Goal: Task Accomplishment & Management: Complete application form

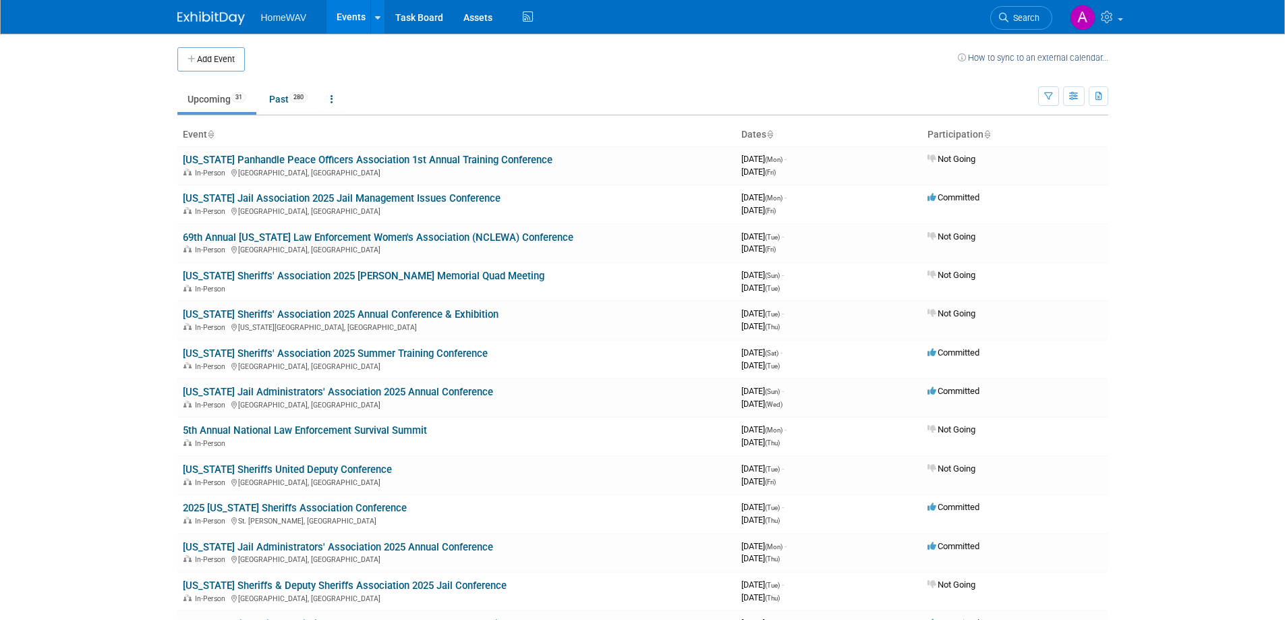
click at [226, 59] on button "Add Event" at bounding box center [210, 59] width 67 height 24
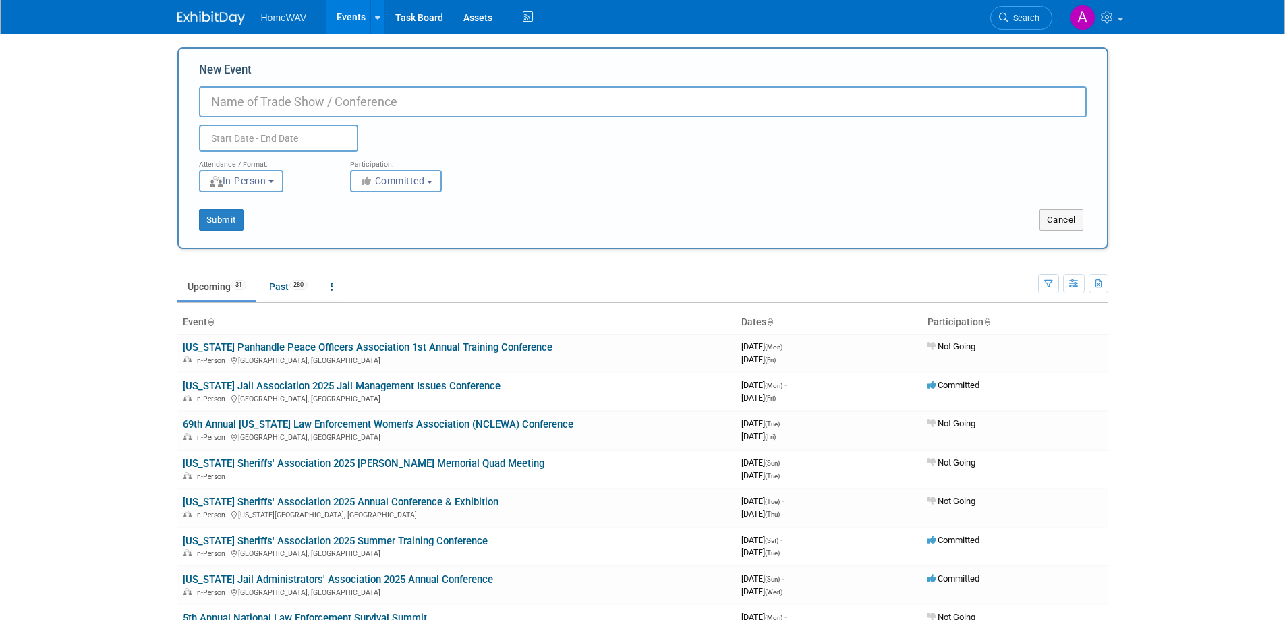
paste input "2025 TCA Special Populations Conference"
drag, startPoint x: 261, startPoint y: 102, endPoint x: 248, endPoint y: 103, distance: 12.9
click at [248, 103] on input "2025 TCA Special Populations Conference" at bounding box center [643, 101] width 888 height 31
drag, startPoint x: 240, startPoint y: 99, endPoint x: 198, endPoint y: 98, distance: 42.5
click at [199, 98] on input "2025 Texas Corrections Association 2025 Special Populations Conference" at bounding box center [643, 101] width 888 height 31
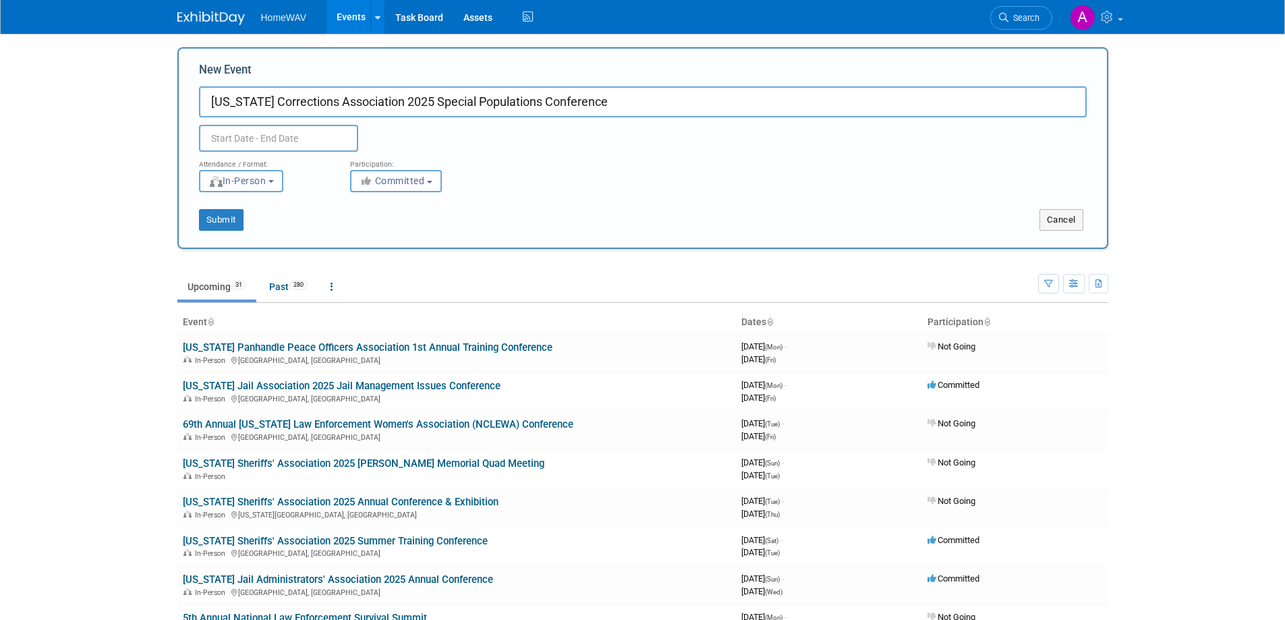
type input "[US_STATE] Corrections Association 2025 Special Populations Conference"
click at [313, 140] on input "text" at bounding box center [278, 138] width 159 height 27
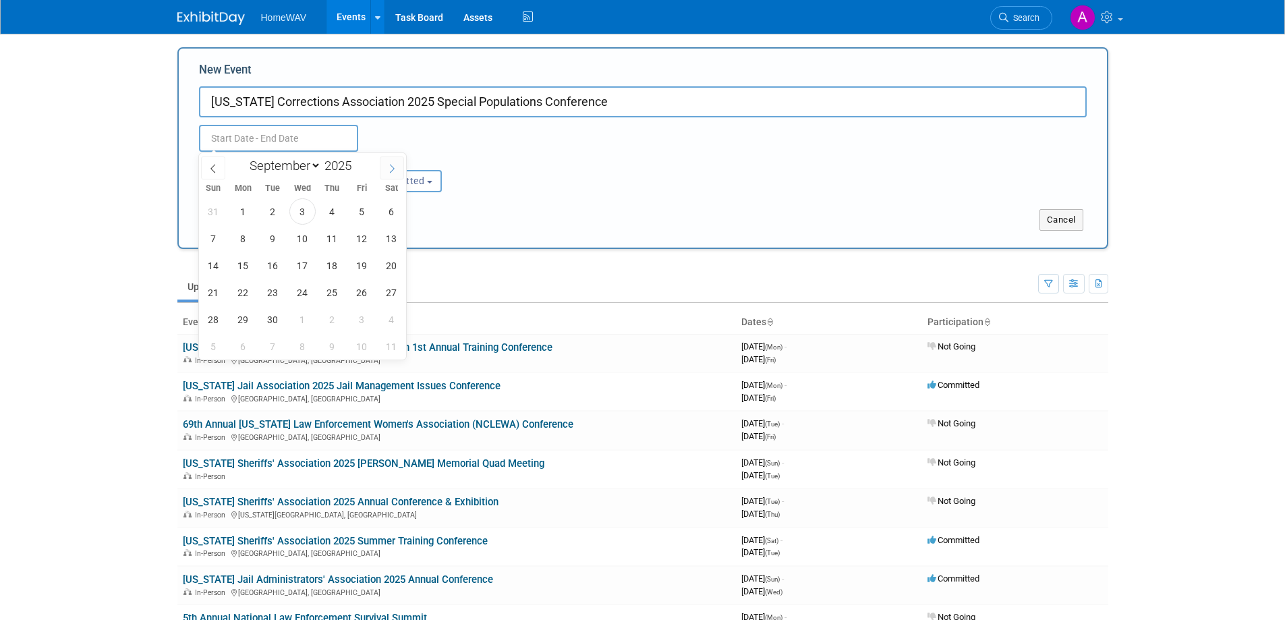
click at [393, 170] on icon at bounding box center [391, 168] width 9 height 9
select select "10"
click at [304, 271] on span "12" at bounding box center [302, 265] width 26 height 26
click at [358, 273] on span "14" at bounding box center [362, 265] width 26 height 26
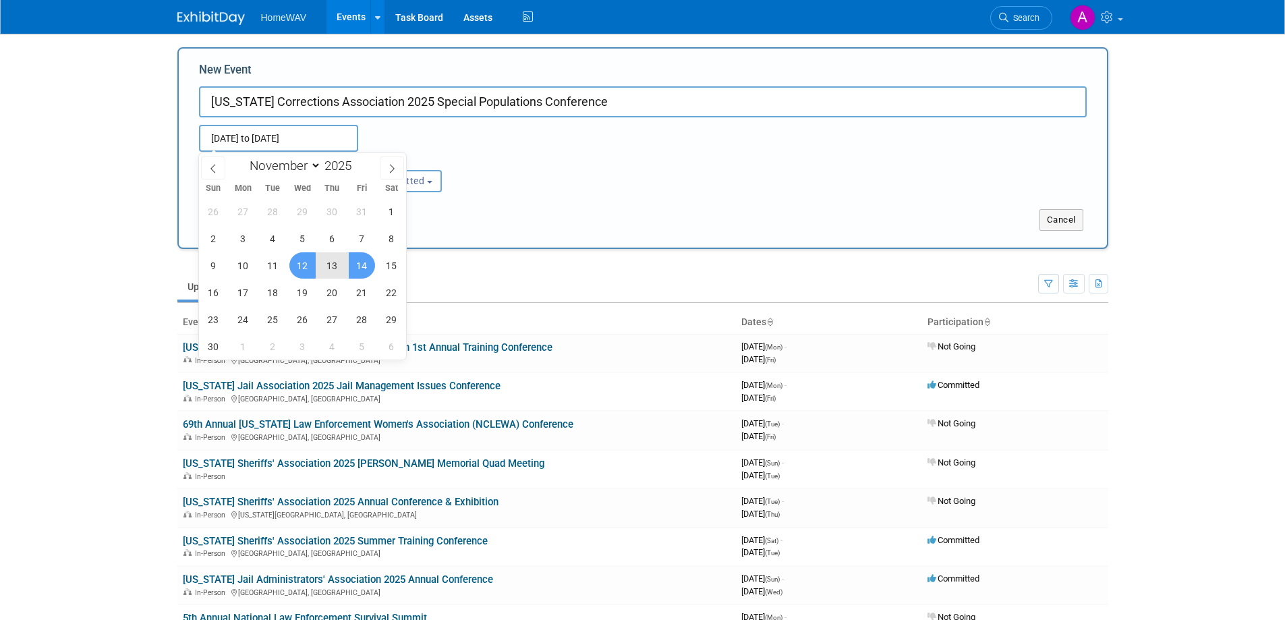
type input "Nov 12, 2025 to Nov 14, 2025"
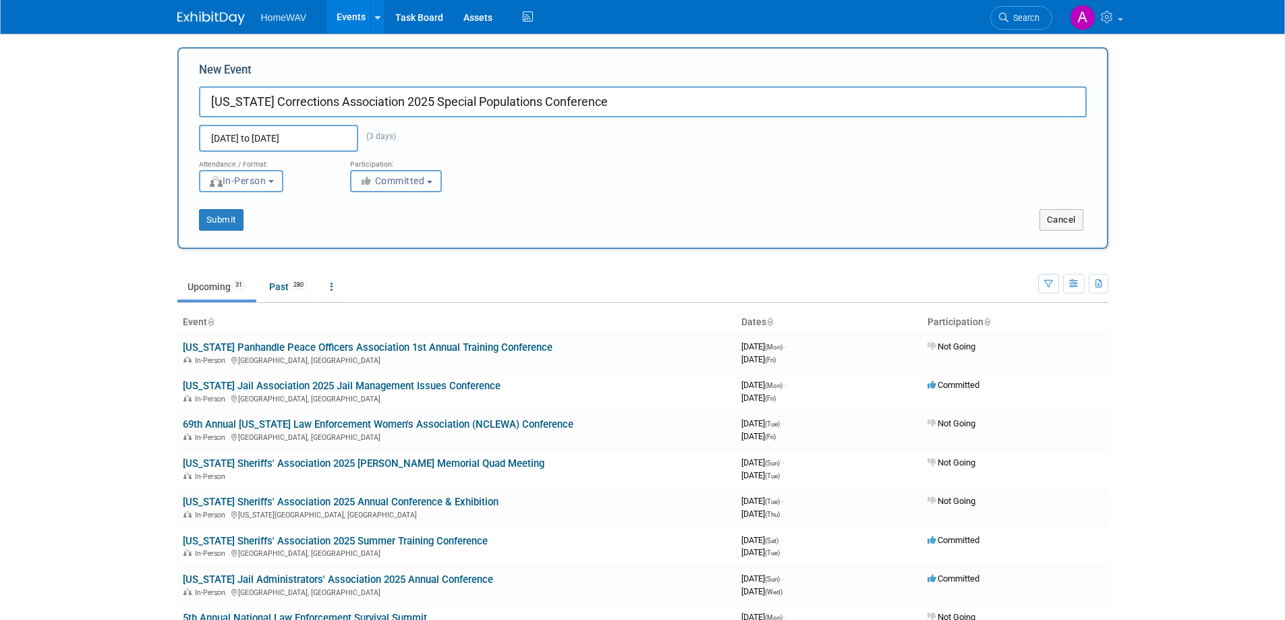
click at [392, 179] on span "Committed" at bounding box center [392, 180] width 65 height 11
click at [393, 226] on label "Considering" at bounding box center [402, 232] width 89 height 18
click at [363, 228] on input "Considering" at bounding box center [358, 232] width 9 height 9
select select "2"
click at [227, 219] on button "Submit" at bounding box center [221, 220] width 45 height 22
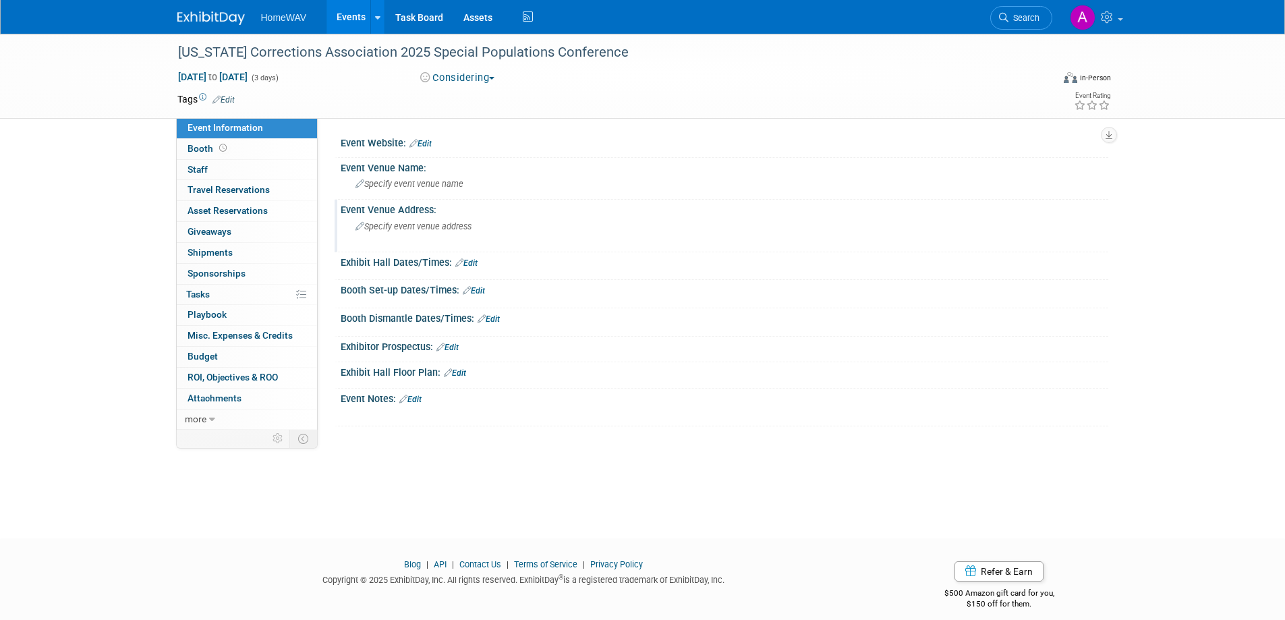
click at [380, 225] on span "Specify event venue address" at bounding box center [414, 226] width 116 height 10
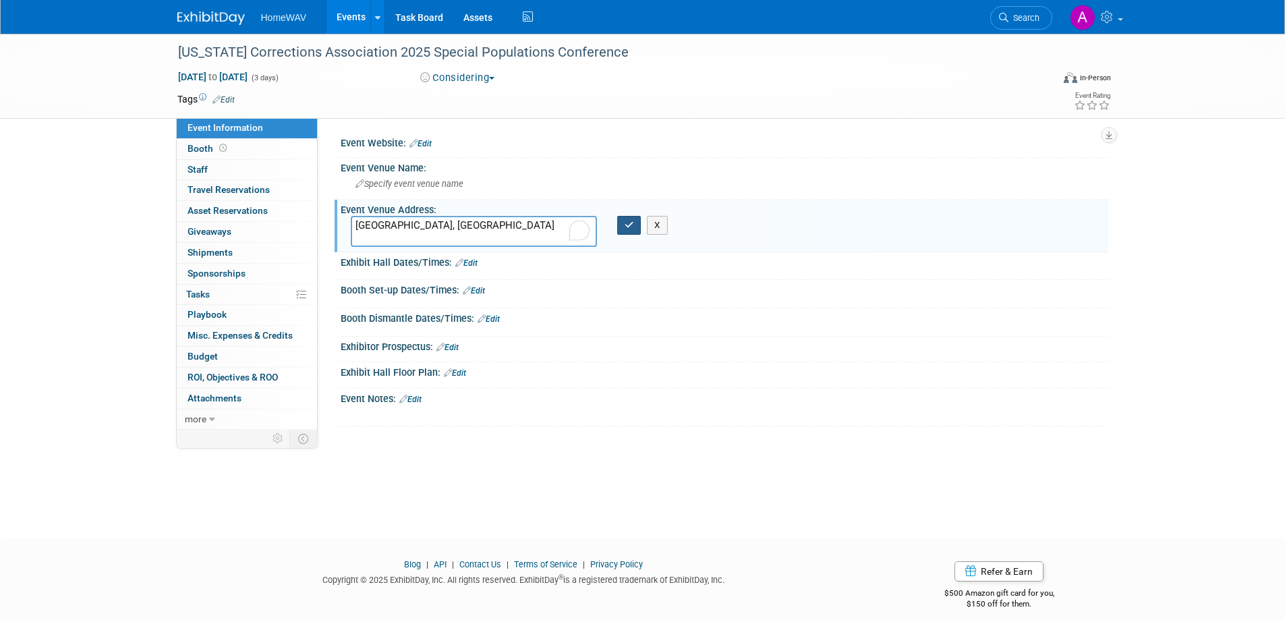
type textarea "[GEOGRAPHIC_DATA], [GEOGRAPHIC_DATA]"
click at [626, 227] on icon "button" at bounding box center [629, 225] width 9 height 9
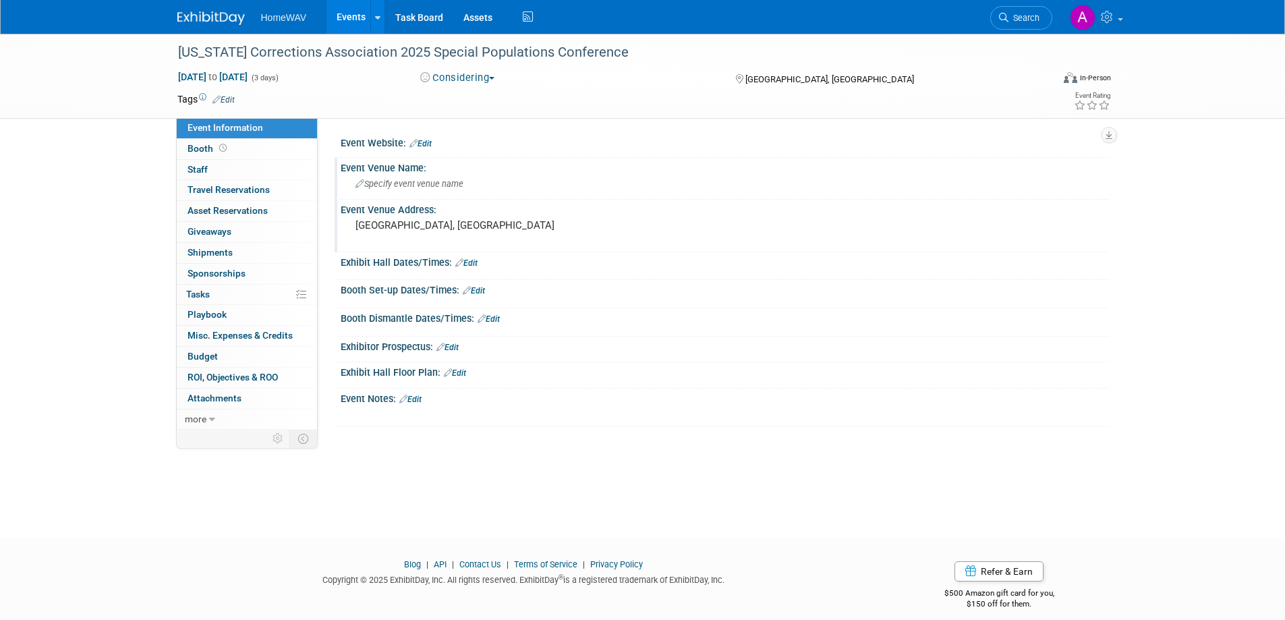
click at [403, 184] on span "Specify event venue name" at bounding box center [410, 184] width 108 height 10
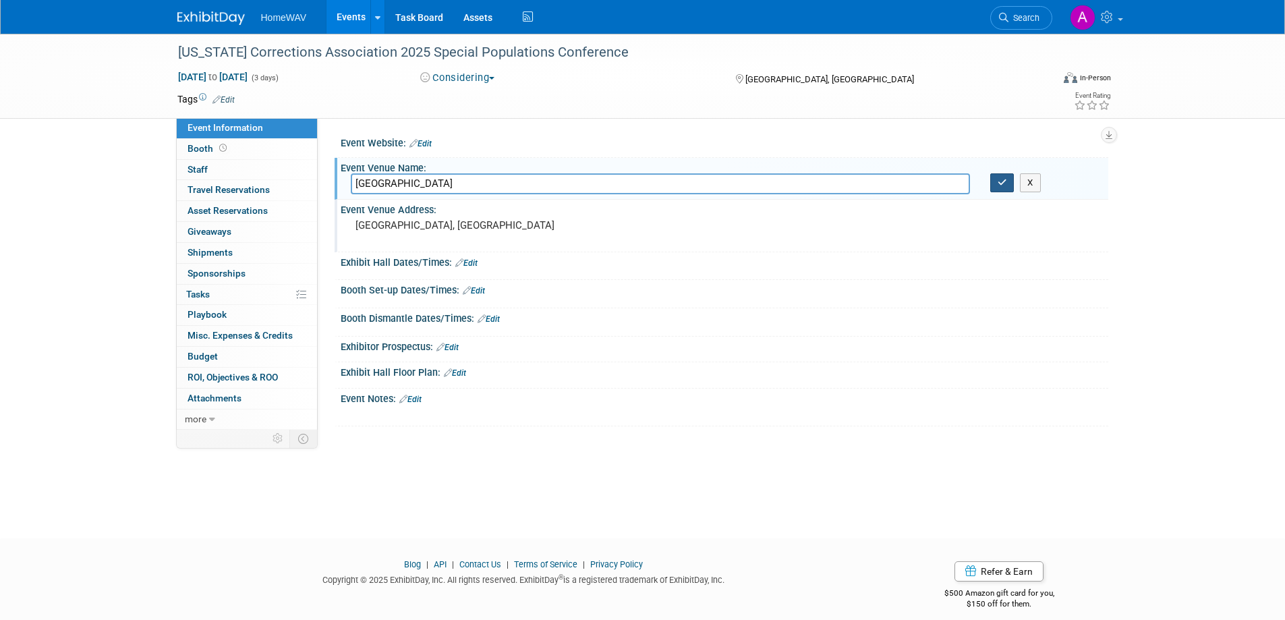
type input "Holiday Inn Riverwalk"
click at [1007, 183] on icon "button" at bounding box center [1002, 182] width 9 height 9
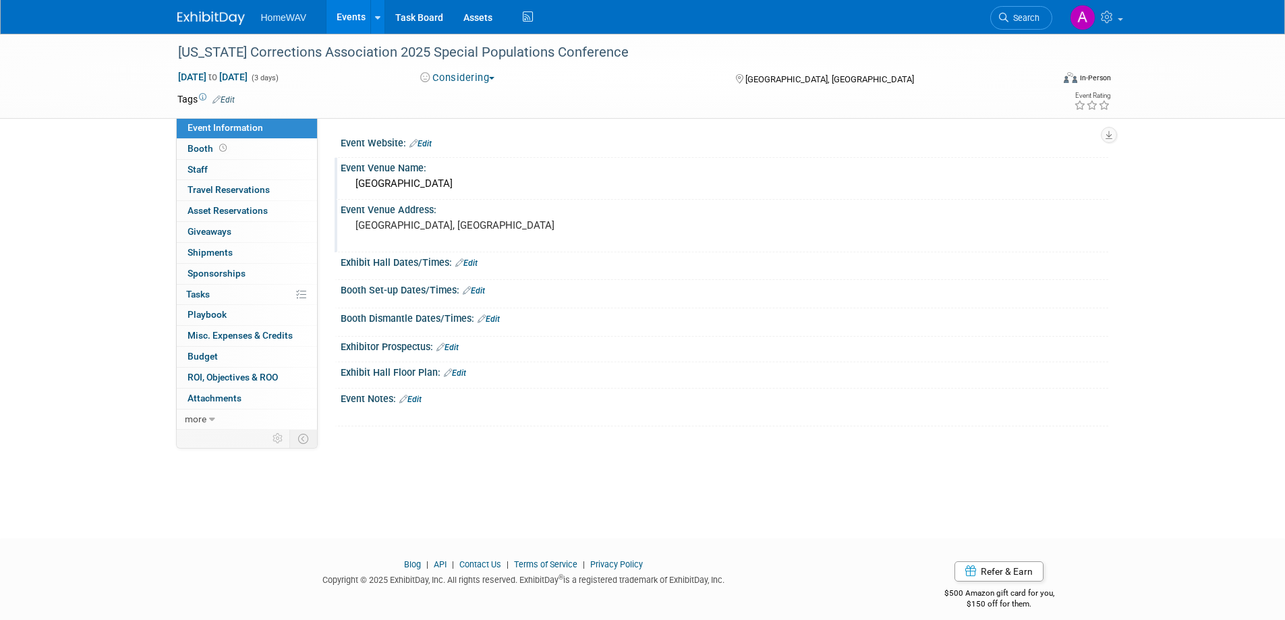
click at [416, 396] on link "Edit" at bounding box center [410, 399] width 22 height 9
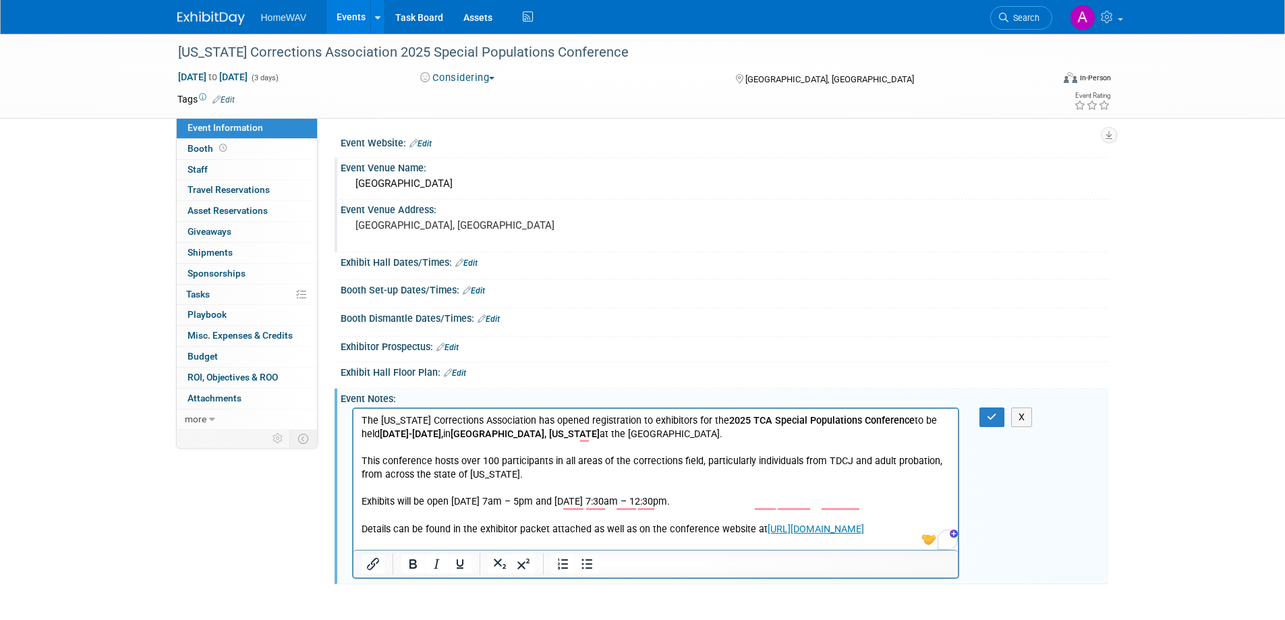
click at [536, 472] on p "This conference hosts over 100 participants in all areas of the corrections fie…" at bounding box center [656, 468] width 590 height 27
drag, startPoint x: 588, startPoint y: 524, endPoint x: 548, endPoint y: 526, distance: 40.5
click at [548, 526] on p "Details can be found in the exhibitor packet attached as well as on the confere…" at bounding box center [656, 529] width 590 height 13
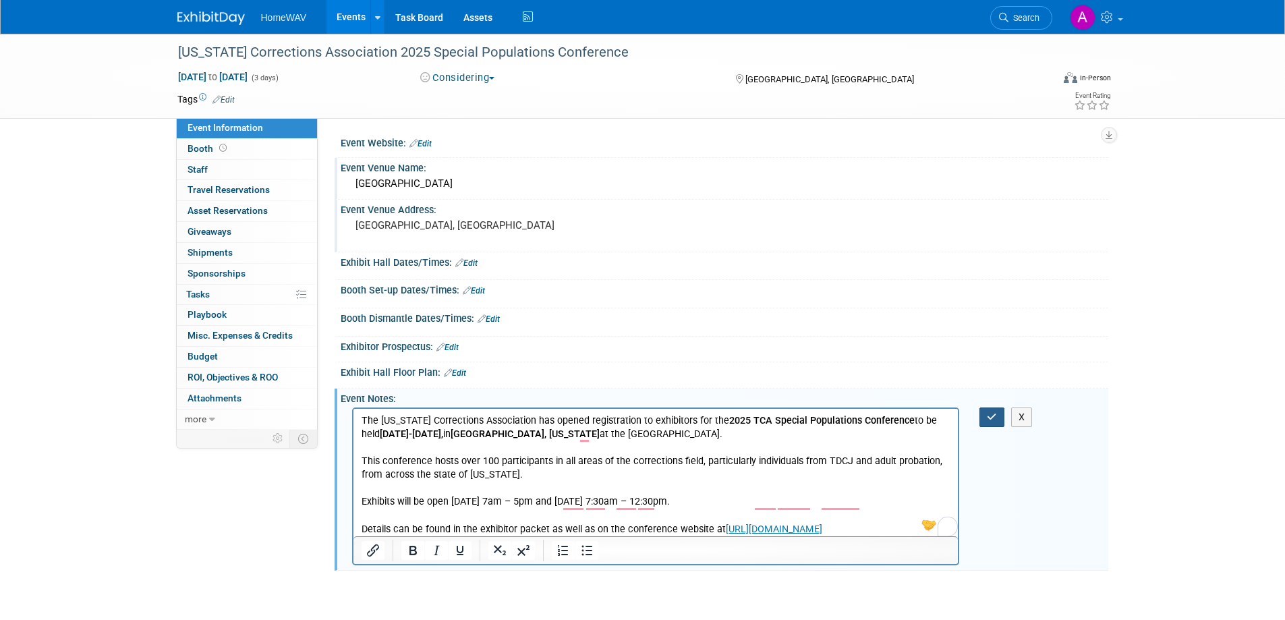
click at [989, 414] on icon "button" at bounding box center [992, 416] width 10 height 9
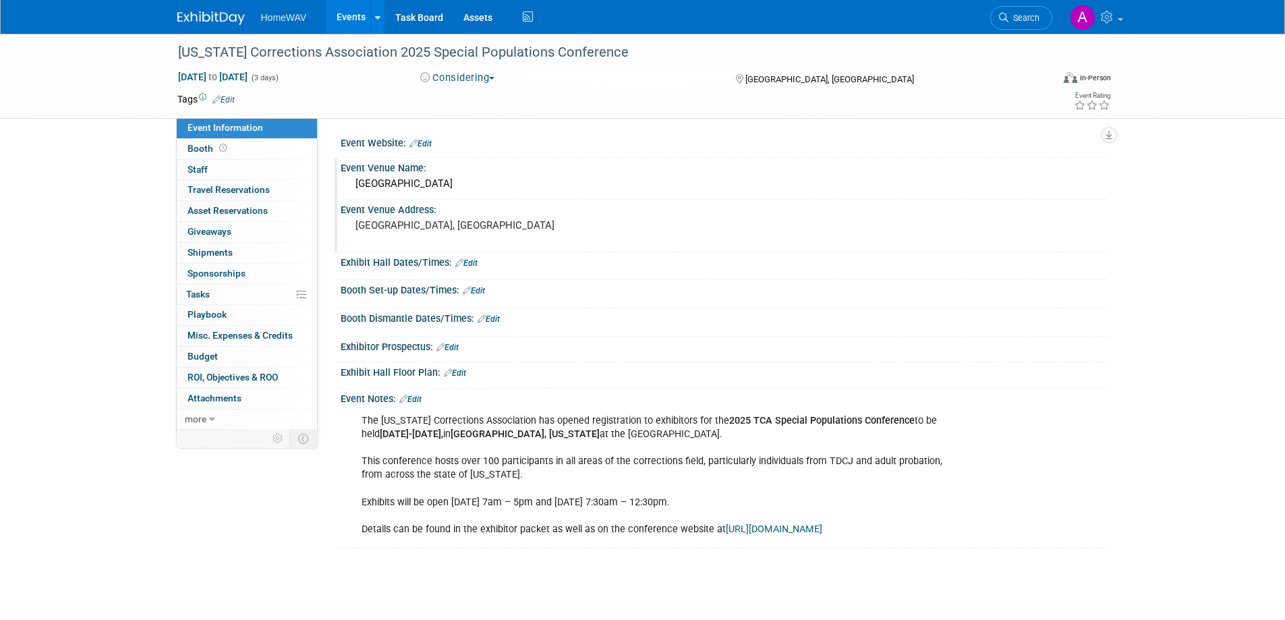
click at [424, 139] on link "Edit" at bounding box center [421, 143] width 22 height 9
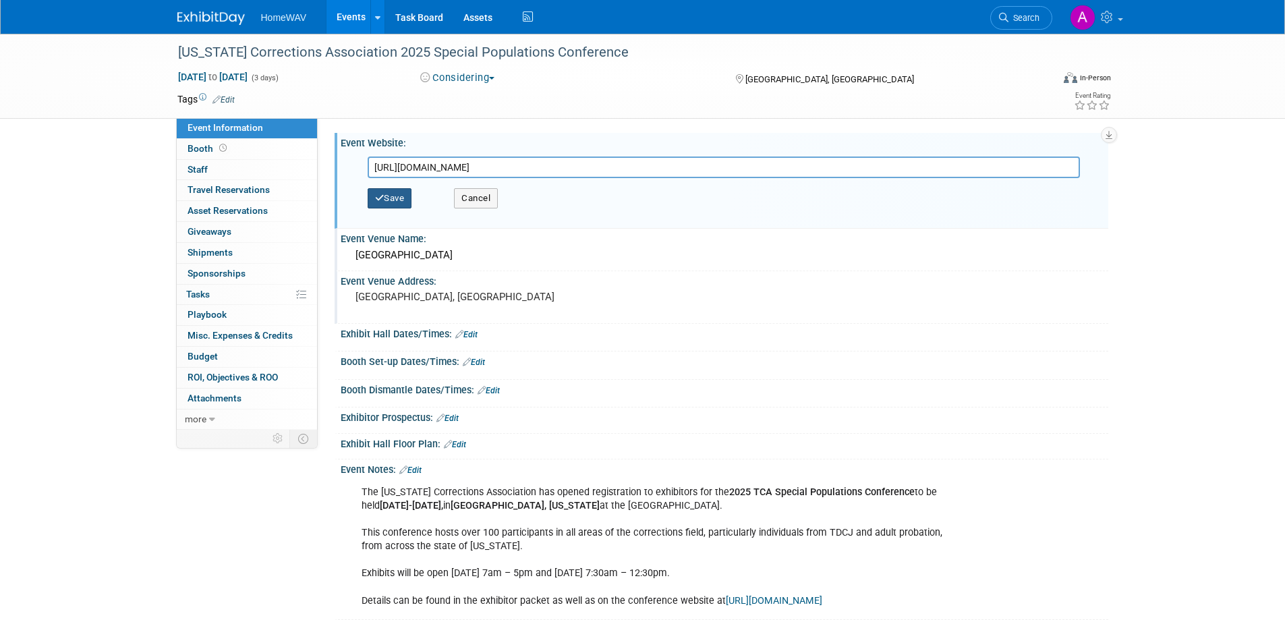
type input "http://www.txcorrections.org/conference.html"
click at [397, 193] on button "Save" at bounding box center [390, 198] width 45 height 20
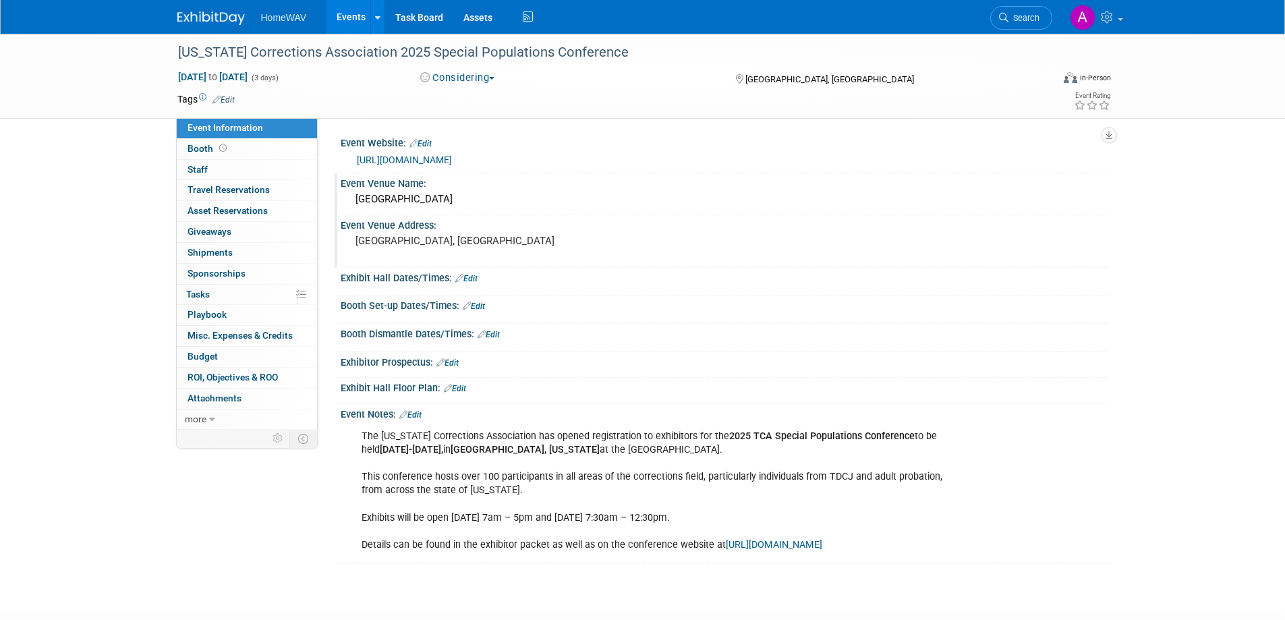
click at [348, 9] on link "Events" at bounding box center [351, 17] width 49 height 34
